Goal: Information Seeking & Learning: Check status

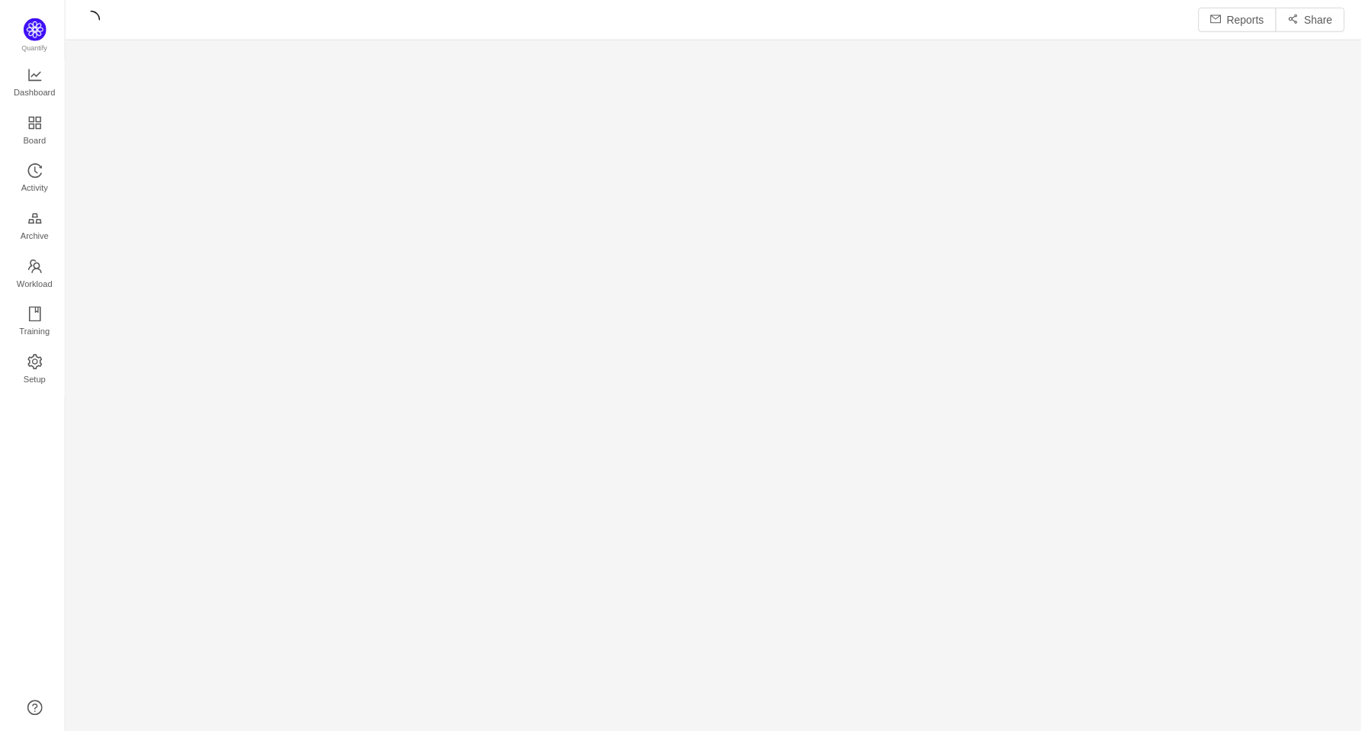
scroll to position [706, 1266]
